Goal: Communication & Community: Answer question/provide support

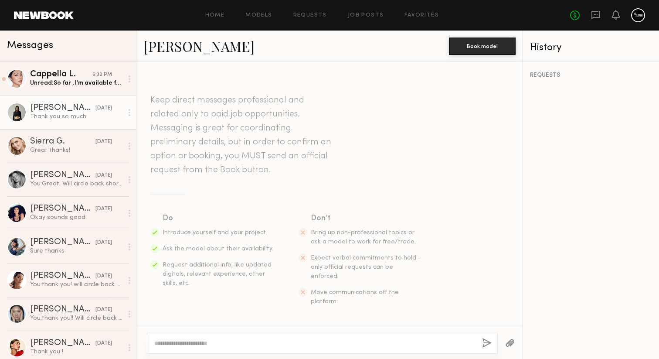
click at [87, 84] on div "Unread: So far , I’m available for 22nd , 23rd, 24th , please confirm with me s…" at bounding box center [76, 83] width 93 height 8
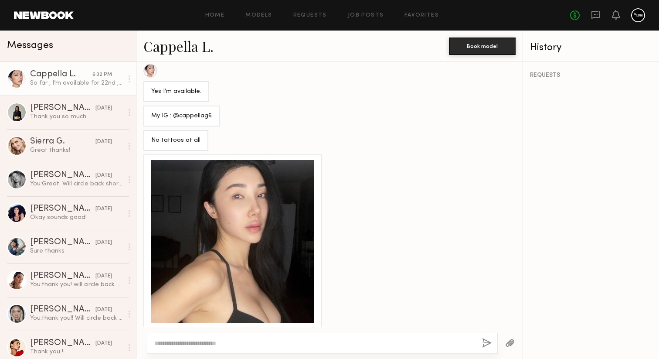
scroll to position [65, 0]
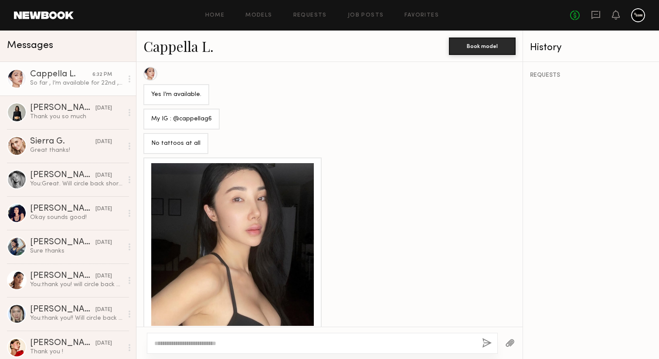
click at [260, 244] on div at bounding box center [232, 244] width 162 height 162
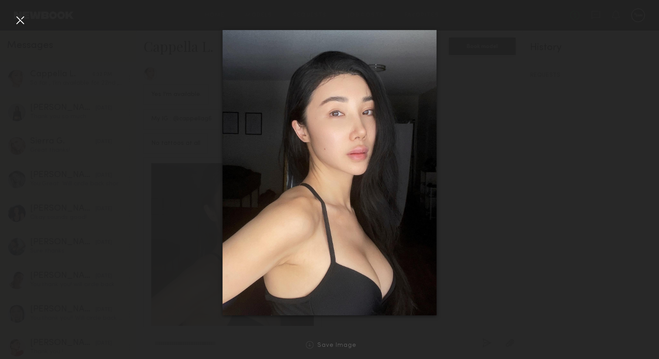
click at [17, 19] on div at bounding box center [20, 20] width 14 height 14
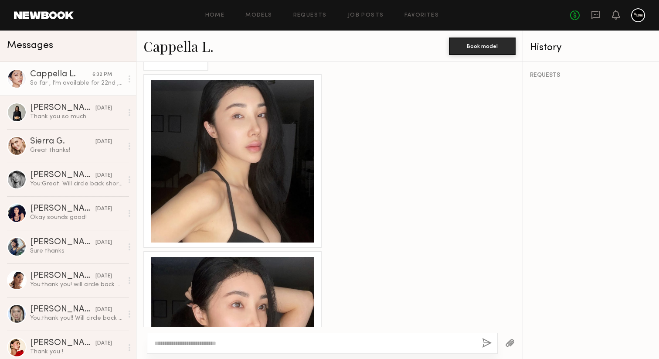
scroll to position [251, 0]
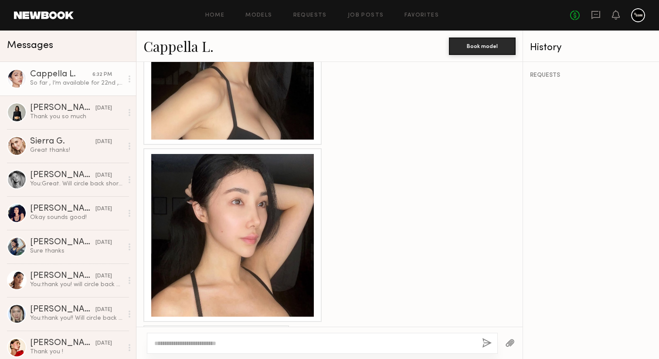
click at [216, 242] on div at bounding box center [232, 235] width 162 height 162
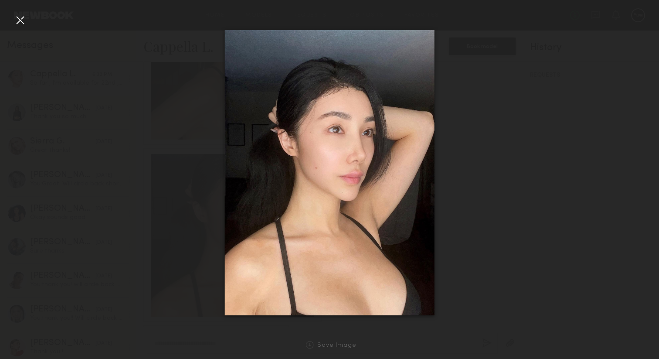
click at [22, 20] on div at bounding box center [20, 20] width 14 height 14
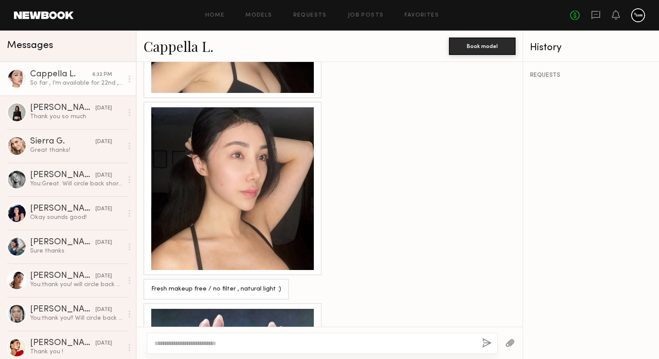
scroll to position [493, 0]
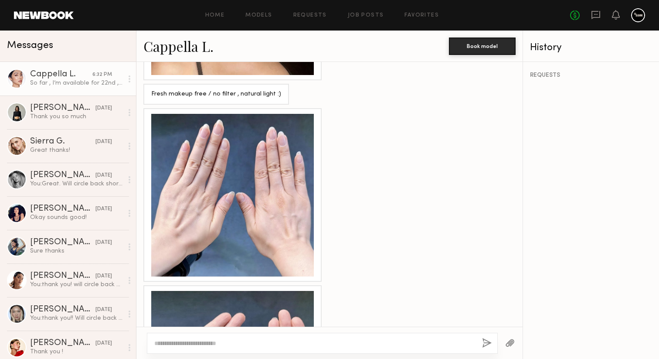
click at [239, 223] on div at bounding box center [232, 195] width 162 height 162
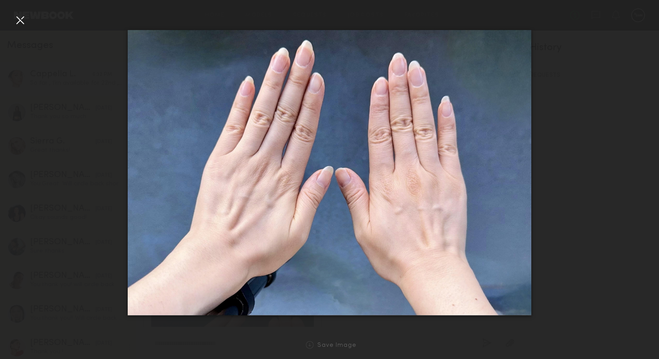
click at [20, 19] on div at bounding box center [20, 20] width 14 height 14
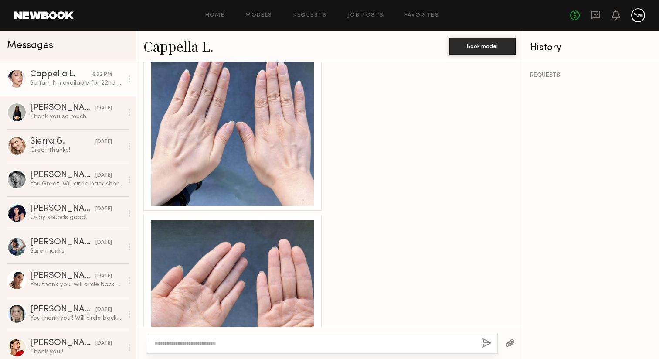
scroll to position [599, 0]
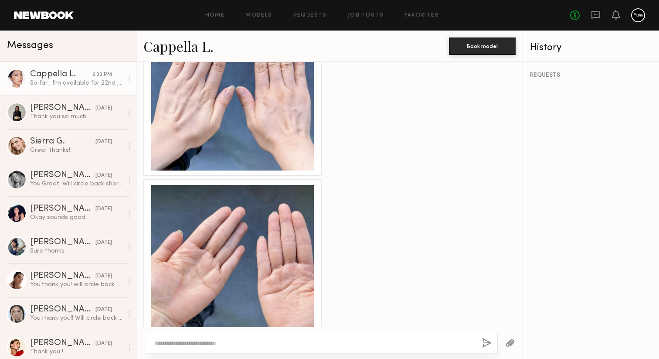
click at [242, 247] on div at bounding box center [232, 266] width 162 height 162
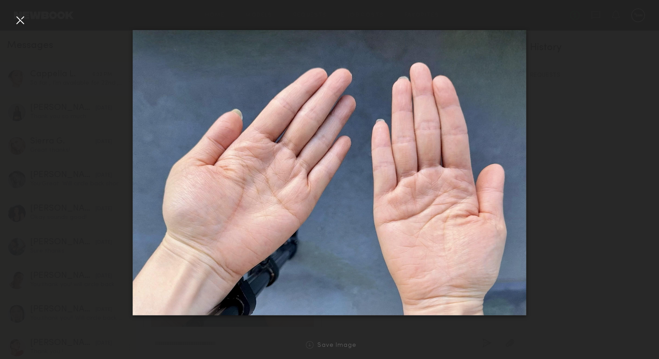
click at [19, 18] on div at bounding box center [20, 20] width 14 height 14
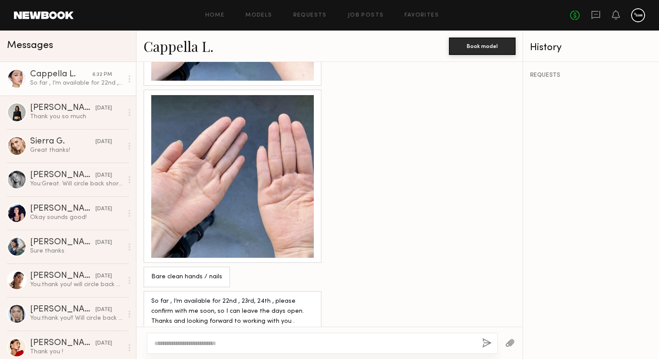
scroll to position [720, 0]
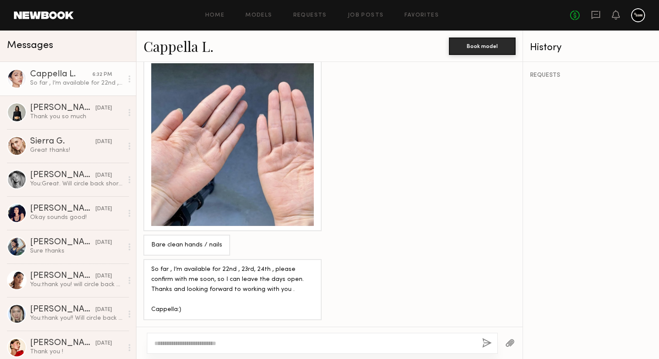
click at [265, 347] on div at bounding box center [322, 342] width 351 height 21
click at [264, 342] on textarea at bounding box center [314, 342] width 321 height 9
type textarea "**********"
click at [484, 343] on button "button" at bounding box center [487, 343] width 10 height 11
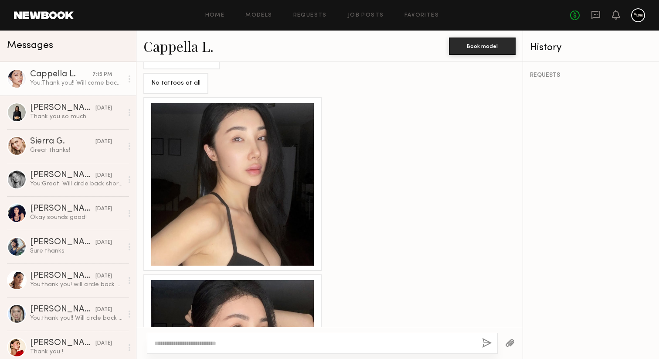
scroll to position [41, 0]
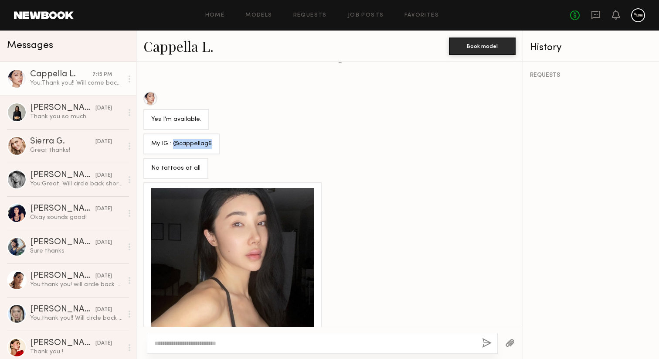
drag, startPoint x: 209, startPoint y: 143, endPoint x: 173, endPoint y: 145, distance: 35.3
click at [173, 145] on div "My IG : @cappellag6" at bounding box center [181, 144] width 61 height 10
copy div "@cappellag6"
drag, startPoint x: 179, startPoint y: 142, endPoint x: 476, endPoint y: 1, distance: 329.3
click at [0, 0] on nb-messenger-layout "Home Models Requests Job Posts Favorites Sign Out No fees up to $5,000 Messages…" at bounding box center [329, 179] width 659 height 359
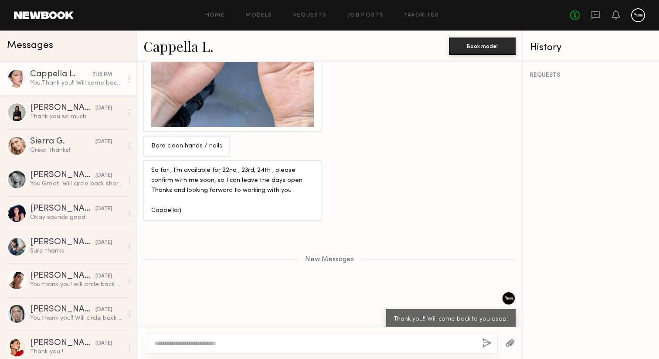
scroll to position [853, 0]
